Goal: Information Seeking & Learning: Learn about a topic

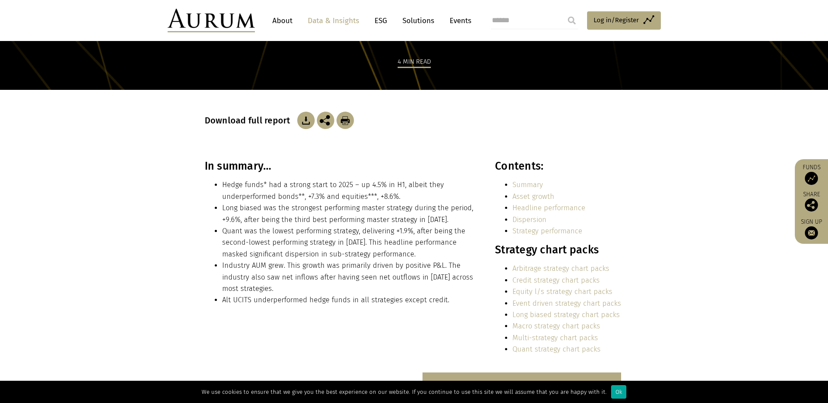
scroll to position [131, 0]
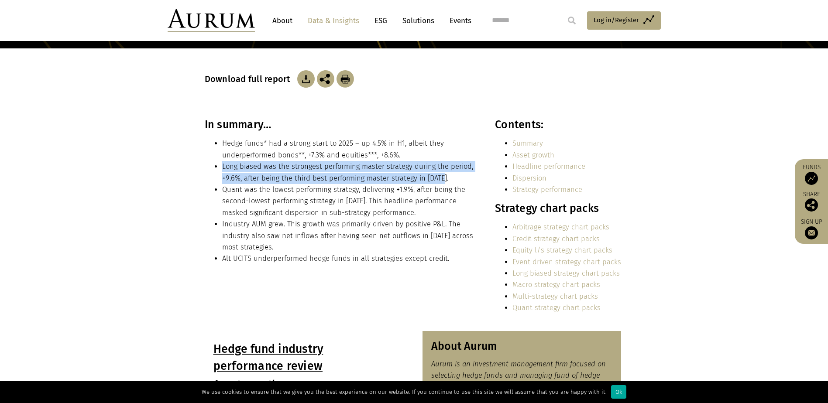
drag, startPoint x: 223, startPoint y: 165, endPoint x: 444, endPoint y: 179, distance: 222.2
click at [444, 179] on li "Long biased was the strongest performing master strategy during the period, +9.…" at bounding box center [349, 172] width 254 height 23
drag, startPoint x: 441, startPoint y: 179, endPoint x: 219, endPoint y: 163, distance: 222.4
click at [219, 163] on ul "Hedge funds* had a strong start to 2025 – up 4.5% in H1, albeit they underperfo…" at bounding box center [341, 201] width 272 height 127
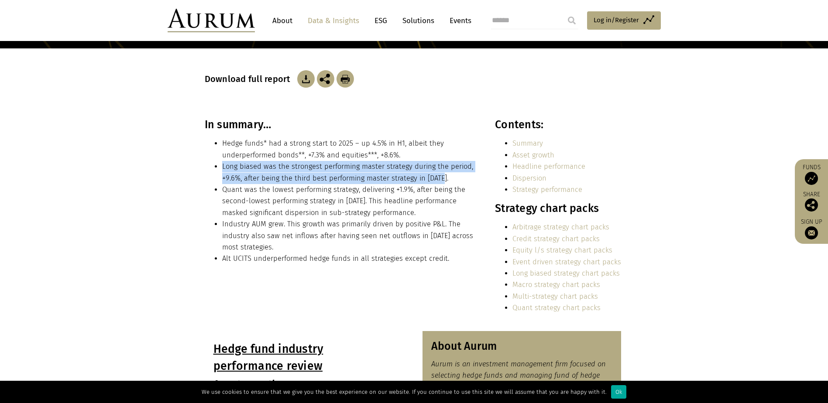
drag, startPoint x: 219, startPoint y: 163, endPoint x: 223, endPoint y: 168, distance: 5.9
click at [223, 168] on li "Long biased was the strongest performing master strategy during the period, +9.…" at bounding box center [349, 172] width 254 height 23
click at [221, 168] on ul "Hedge funds* had a strong start to 2025 – up 4.5% in H1, albeit they underperfo…" at bounding box center [341, 201] width 272 height 127
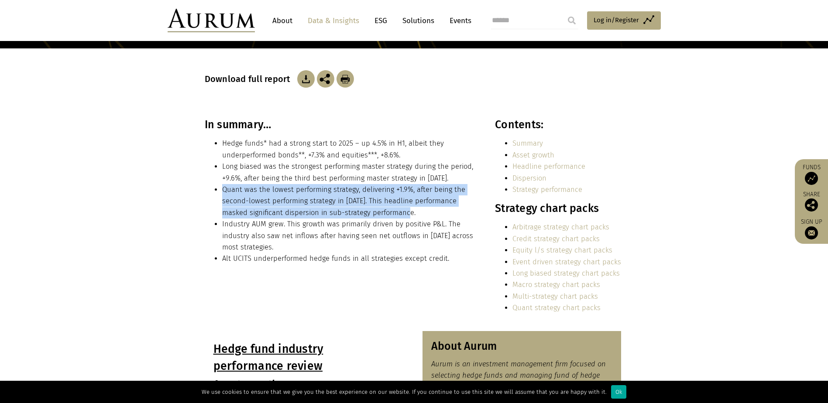
drag, startPoint x: 222, startPoint y: 189, endPoint x: 414, endPoint y: 211, distance: 193.3
click at [414, 211] on li "Quant was the lowest performing strategy, delivering +1.9%, after being the sec…" at bounding box center [349, 201] width 254 height 34
drag, startPoint x: 411, startPoint y: 210, endPoint x: 224, endPoint y: 189, distance: 188.4
click at [224, 189] on li "Quant was the lowest performing strategy, delivering +1.9%, after being the sec…" at bounding box center [349, 201] width 254 height 34
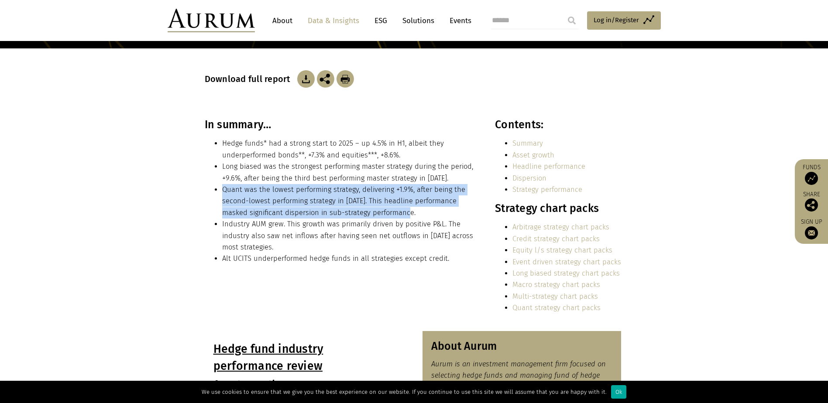
click at [224, 189] on li "Quant was the lowest performing strategy, delivering +1.9%, after being the sec…" at bounding box center [349, 201] width 254 height 34
drag, startPoint x: 224, startPoint y: 189, endPoint x: 385, endPoint y: 208, distance: 162.6
click at [385, 208] on li "Quant was the lowest performing strategy, delivering +1.9%, after being the sec…" at bounding box center [349, 201] width 254 height 34
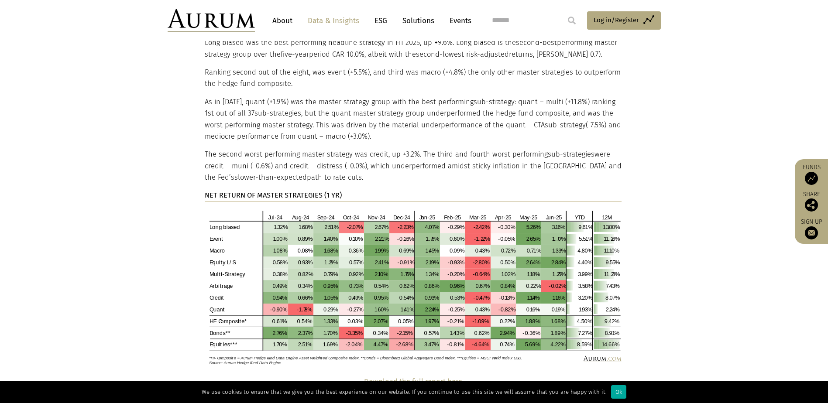
scroll to position [1615, 0]
